Goal: Task Accomplishment & Management: Manage account settings

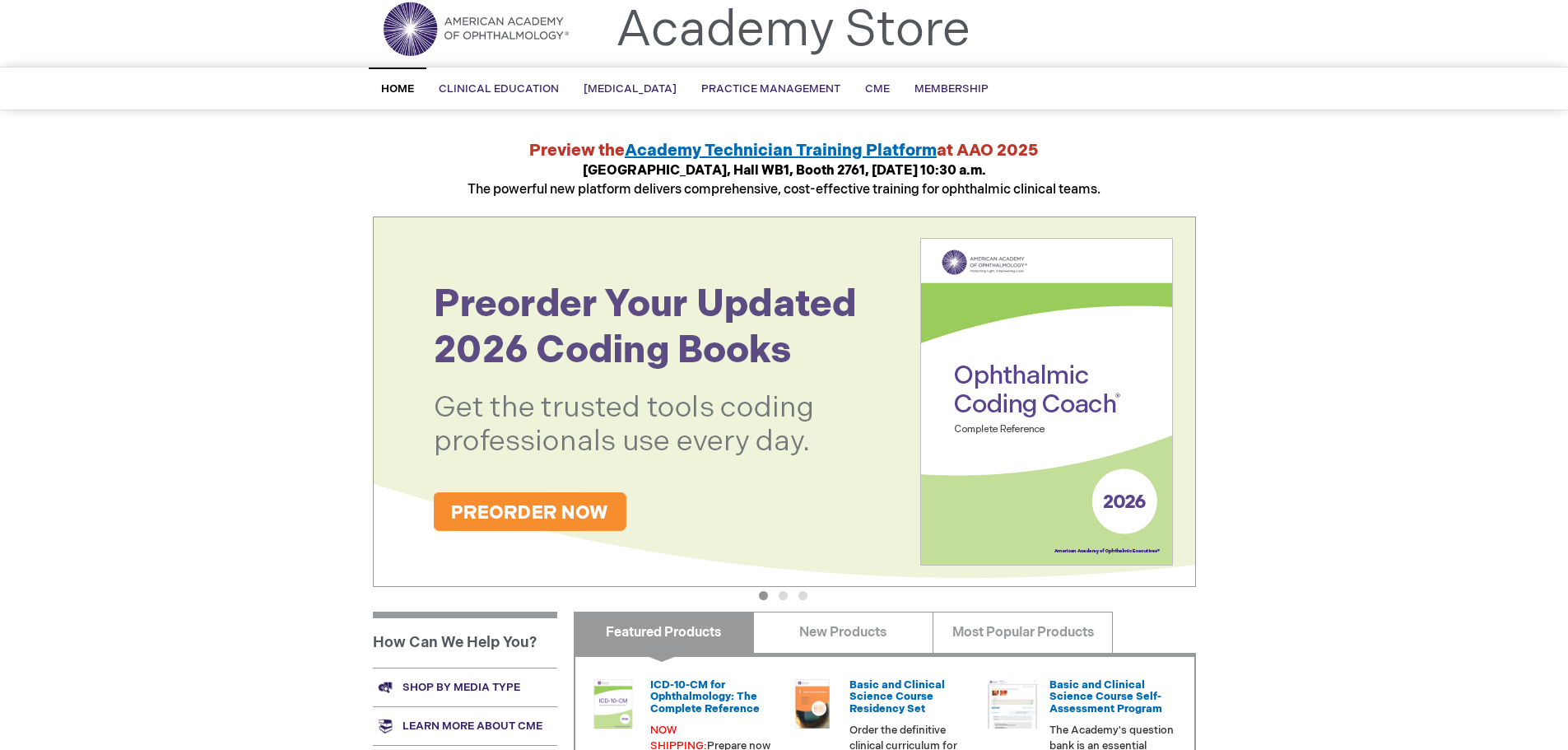
scroll to position [82, 0]
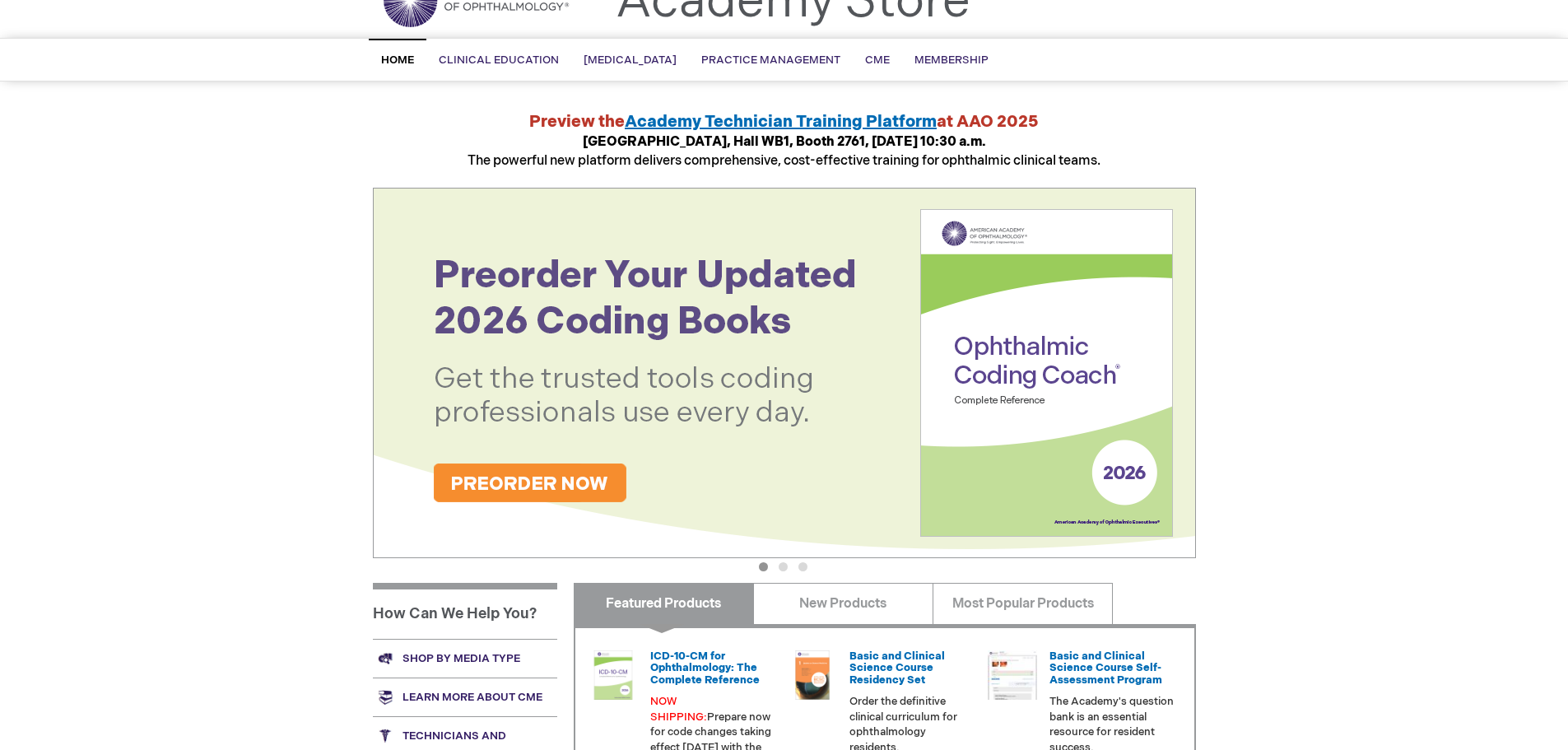
click at [820, 119] on span "Academy Technician Training Platform" at bounding box center [780, 122] width 312 height 19
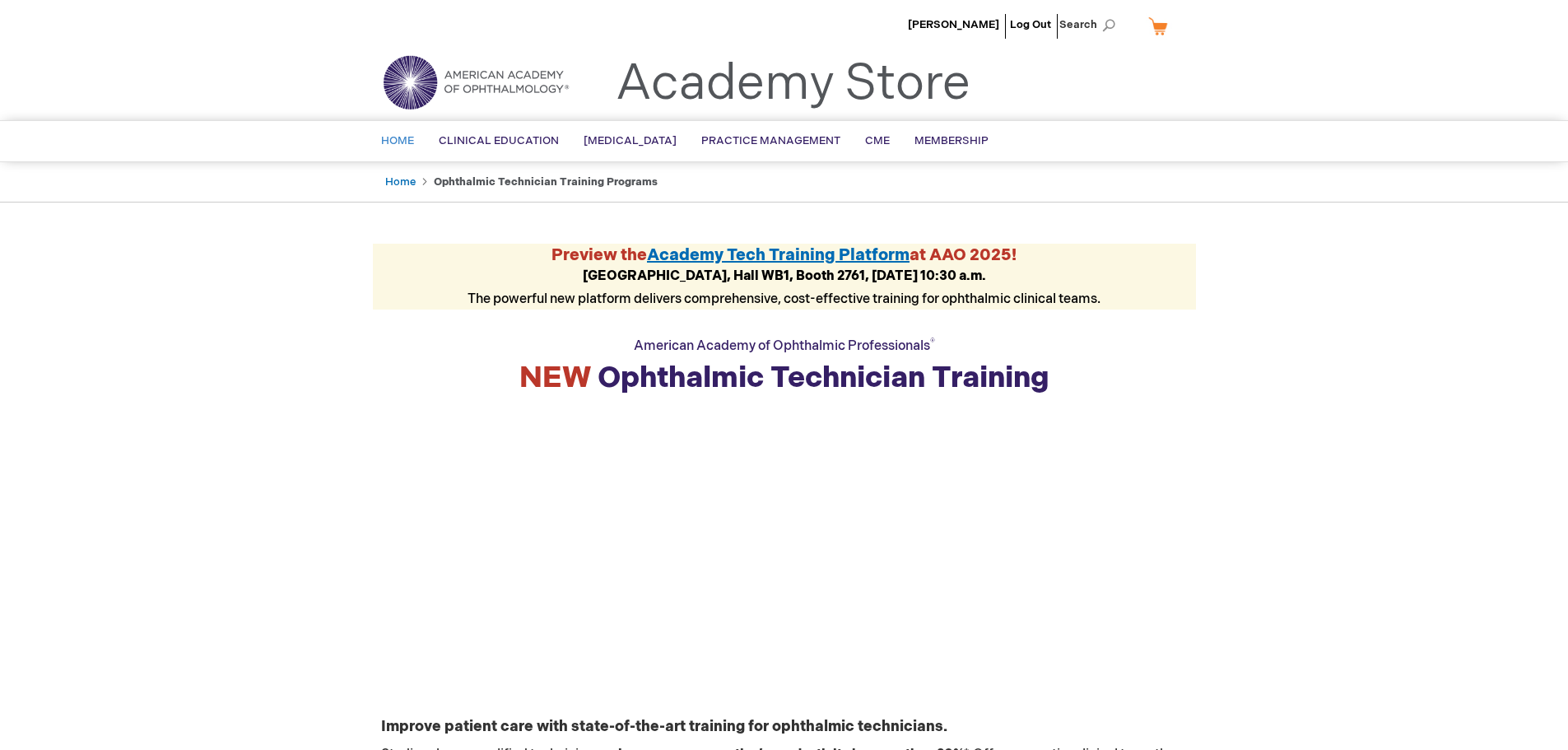
click at [397, 140] on span "Home" at bounding box center [397, 140] width 33 height 13
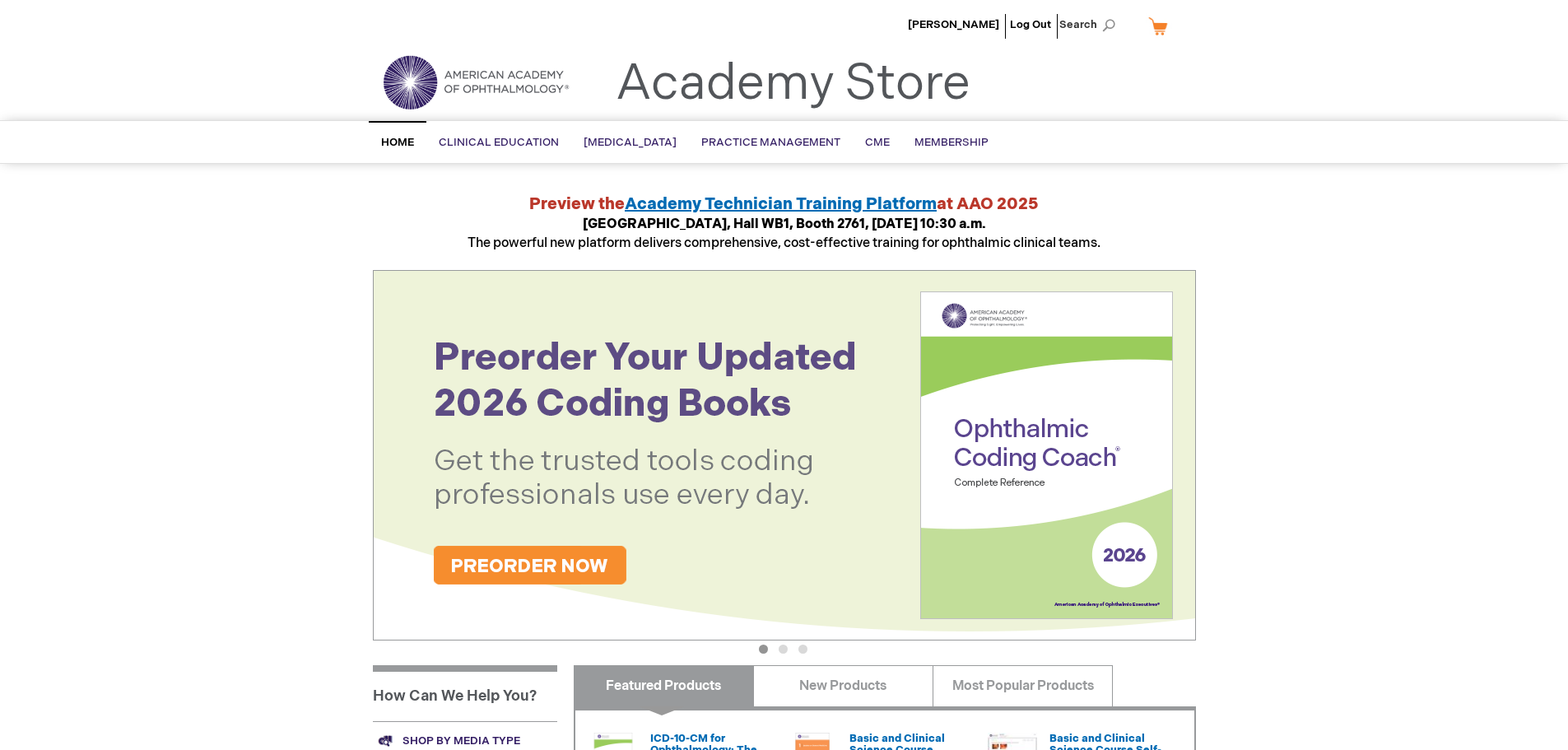
click at [1303, 294] on div "Erika Perez Log Out Search My Cart CLOSE RECENTLY ADDED ITEM(S) Close There are…" at bounding box center [784, 618] width 1568 height 1238
click at [952, 24] on span "[PERSON_NAME]" at bounding box center [954, 25] width 92 height 13
